Goal: Task Accomplishment & Management: Use online tool/utility

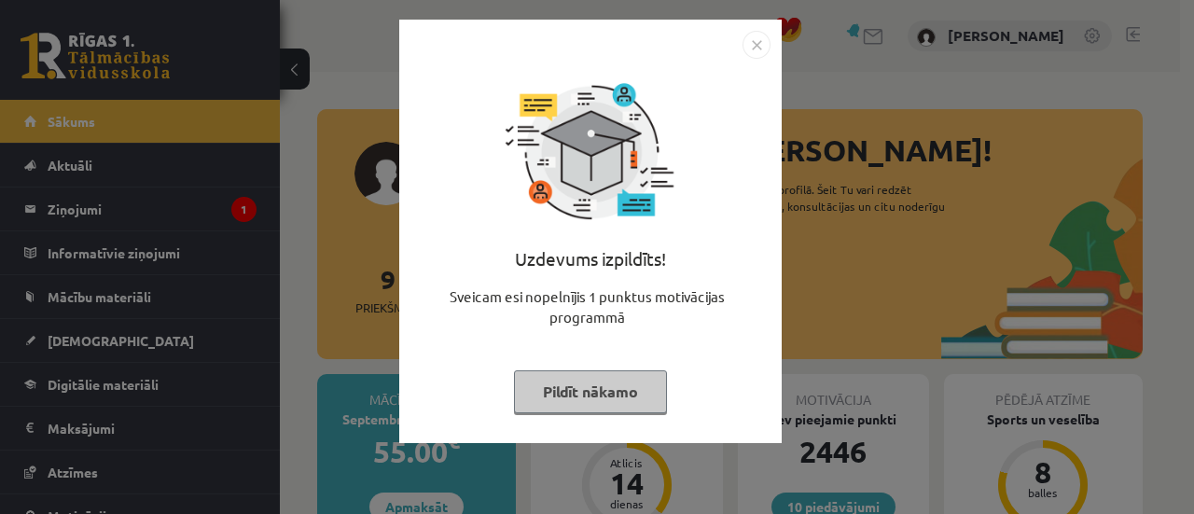
click at [574, 407] on button "Pildīt nākamo" at bounding box center [590, 391] width 153 height 43
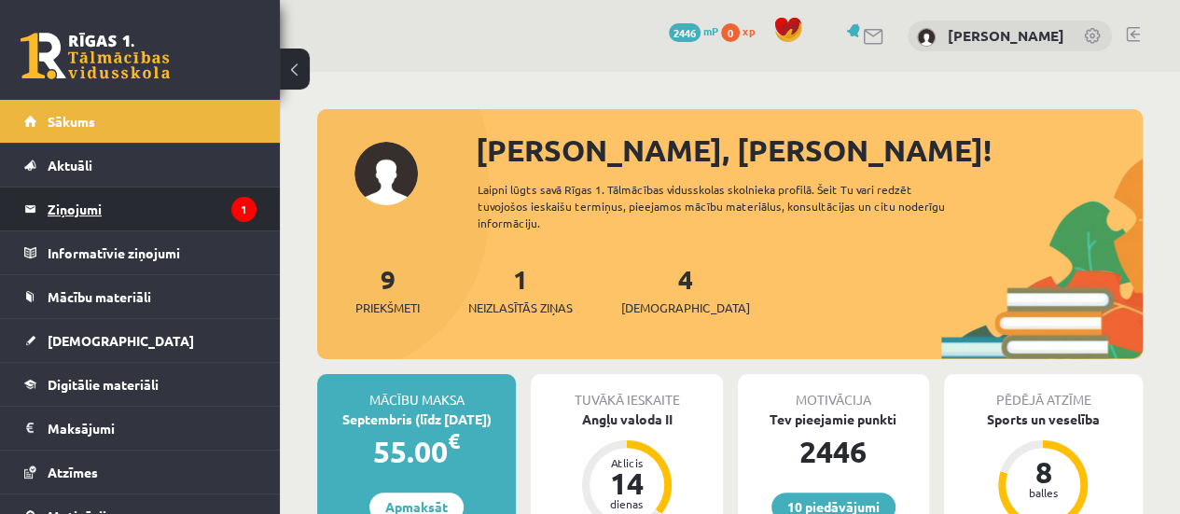
click at [144, 187] on legend "Ziņojumi 1" at bounding box center [152, 208] width 209 height 43
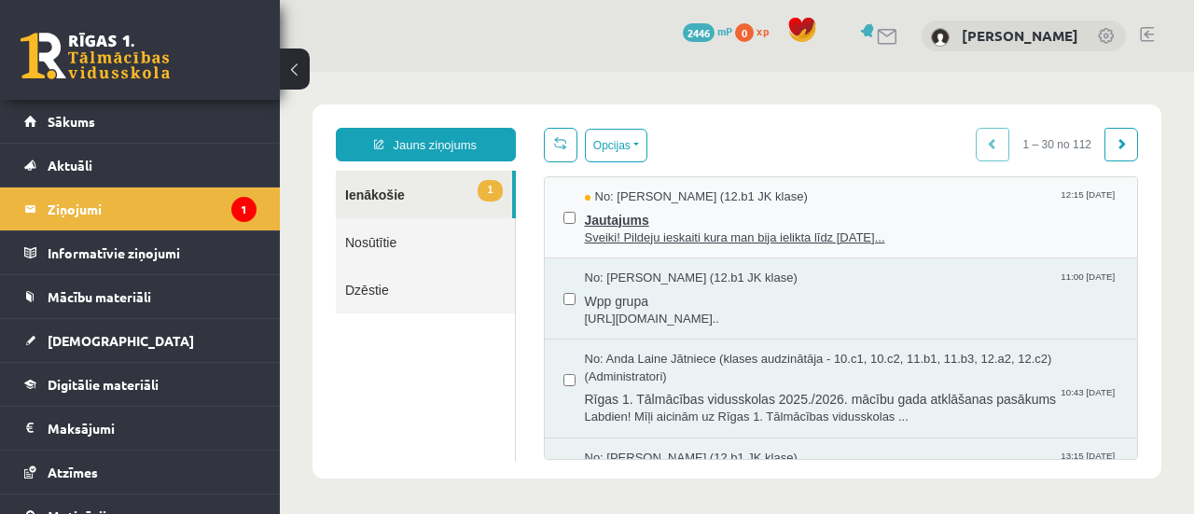
click at [731, 233] on span "Sveiki! Pildeju ieskaiti kura man bija ielikta līdz [DATE]..." at bounding box center [852, 238] width 534 height 18
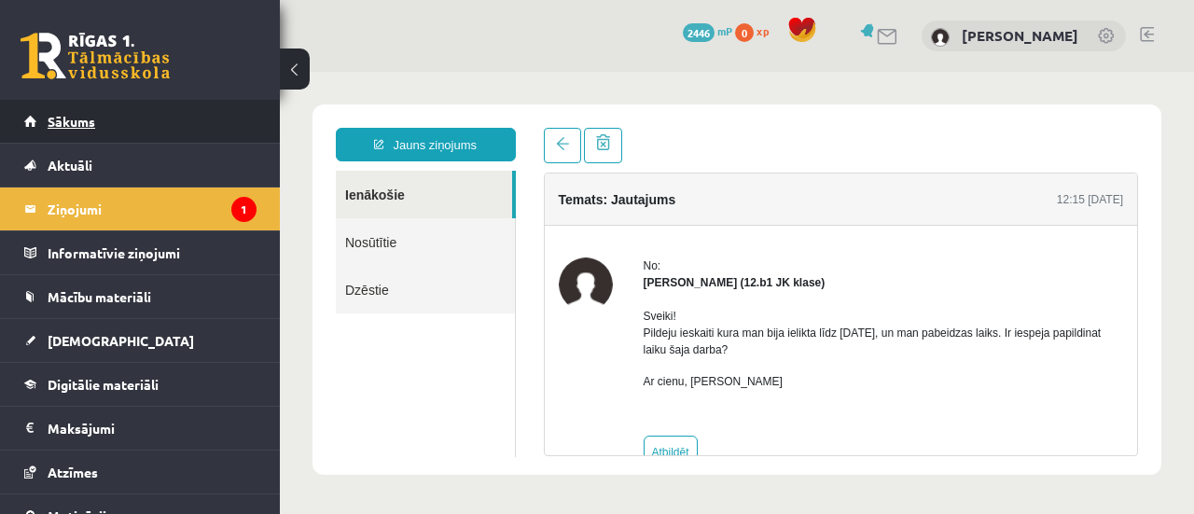
click at [96, 107] on link "Sākums" at bounding box center [140, 121] width 232 height 43
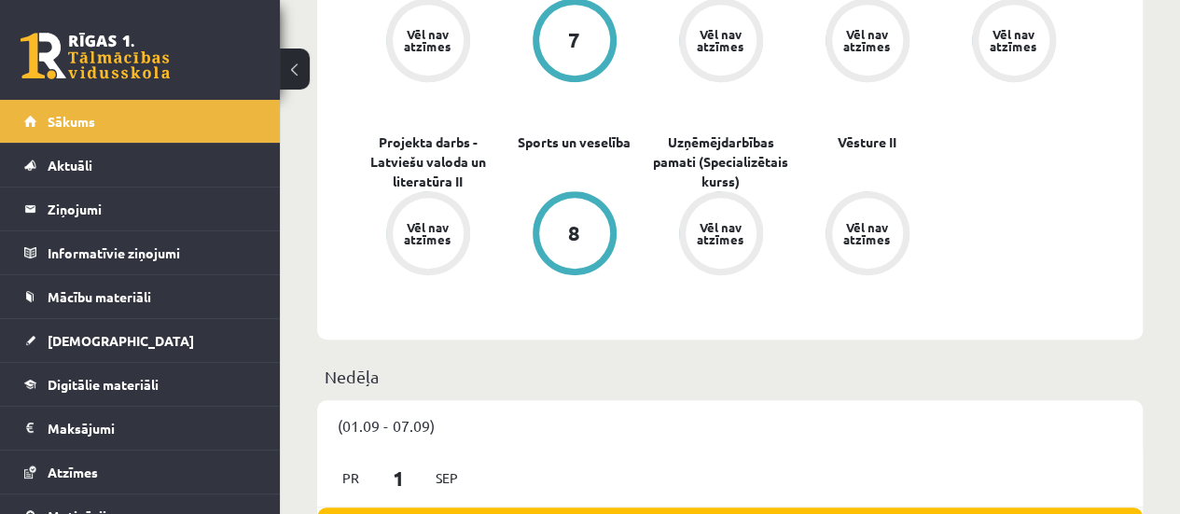
scroll to position [893, 0]
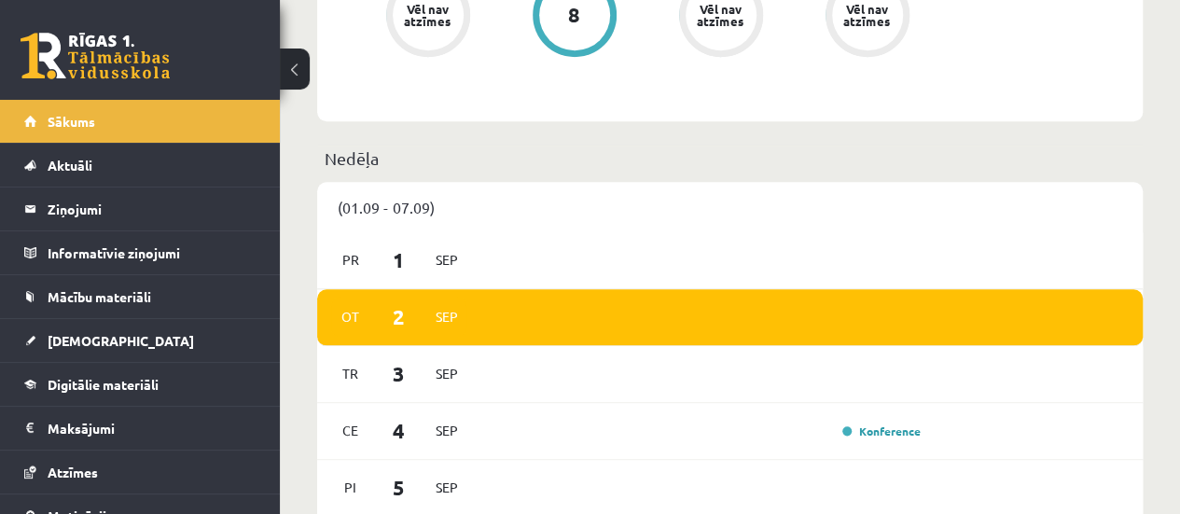
click at [761, 421] on div "Ce 4 Sep Konference" at bounding box center [729, 431] width 825 height 57
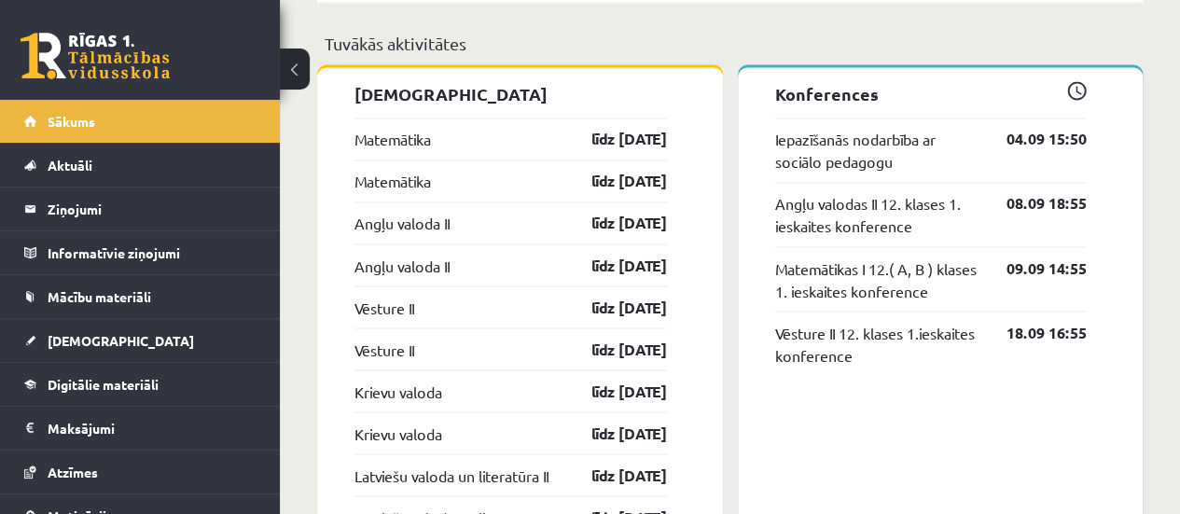
scroll to position [1522, 0]
